Goal: Information Seeking & Learning: Find specific page/section

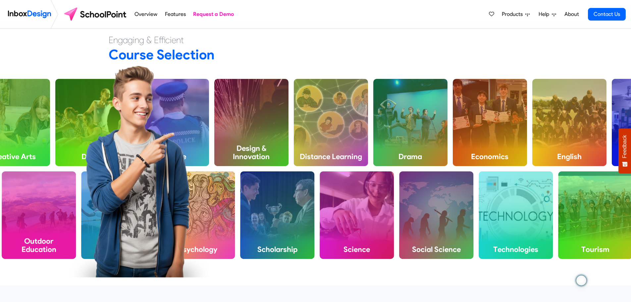
click at [525, 12] on span "Help" at bounding box center [514, 14] width 24 height 8
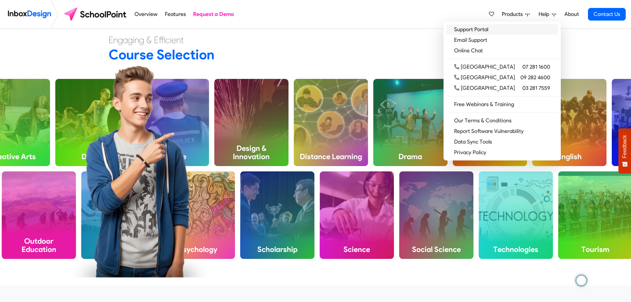
click at [489, 27] on link "Support Portal" at bounding box center [502, 29] width 112 height 11
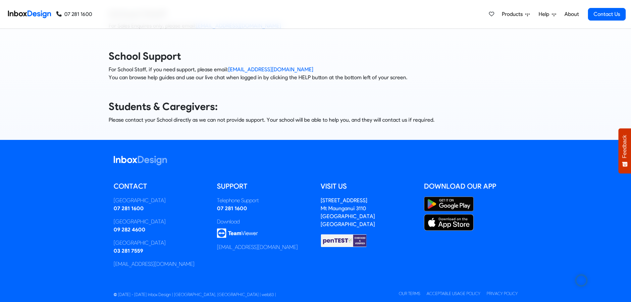
scroll to position [78, 0]
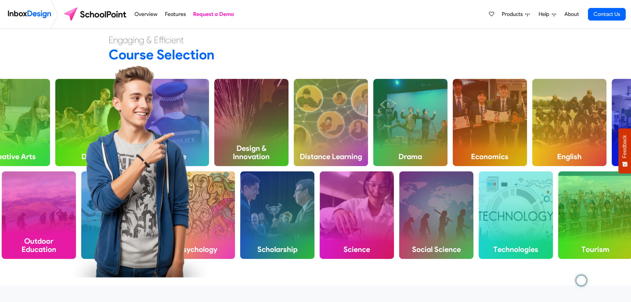
click at [525, 14] on span "Help" at bounding box center [514, 14] width 24 height 8
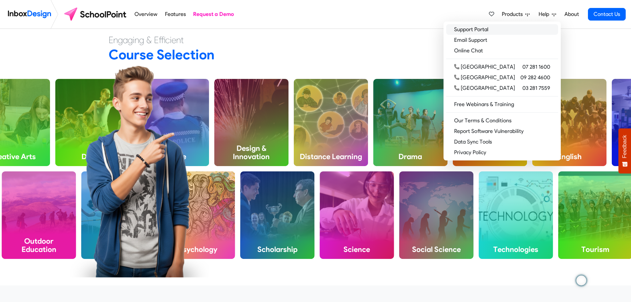
click at [514, 28] on link "Support Portal" at bounding box center [502, 29] width 112 height 11
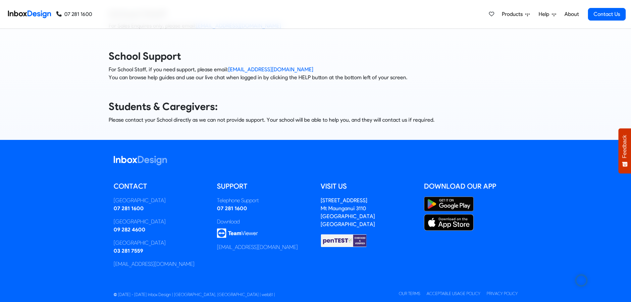
scroll to position [78, 0]
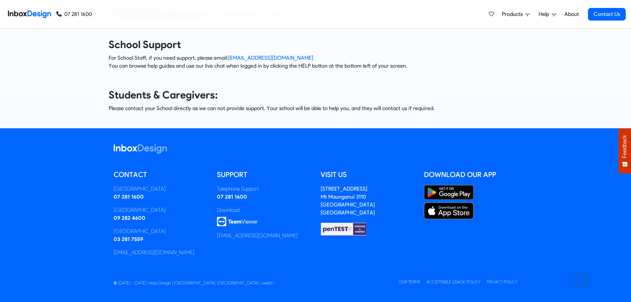
click at [239, 219] on img at bounding box center [237, 222] width 41 height 10
